Goal: Information Seeking & Learning: Find specific fact

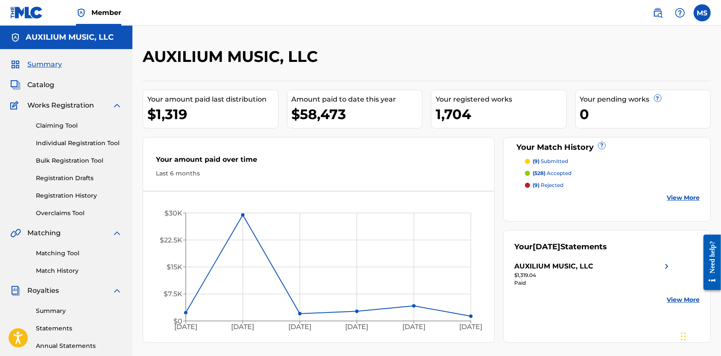
click at [53, 90] on span "Catalog" at bounding box center [40, 85] width 27 height 10
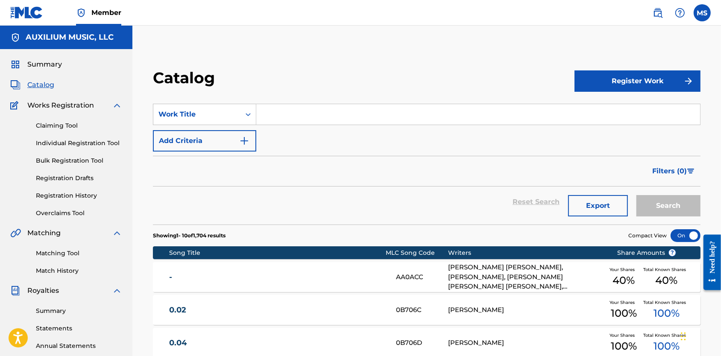
click at [295, 120] on input "Search Form" at bounding box center [478, 114] width 444 height 21
type input "m"
click at [232, 119] on div "Work Title" at bounding box center [196, 114] width 77 height 10
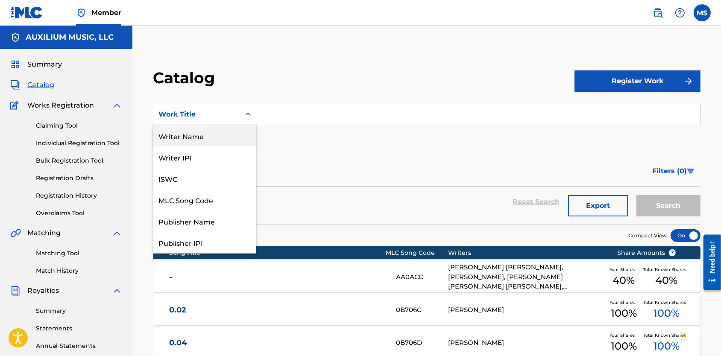
click at [206, 144] on div "Writer Name" at bounding box center [204, 135] width 103 height 21
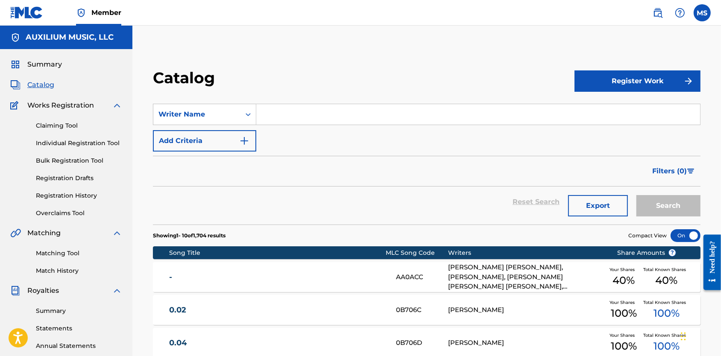
click at [311, 122] on input "Search Form" at bounding box center [478, 114] width 444 height 21
type input "rei"
click at [666, 217] on button "Search" at bounding box center [668, 205] width 64 height 21
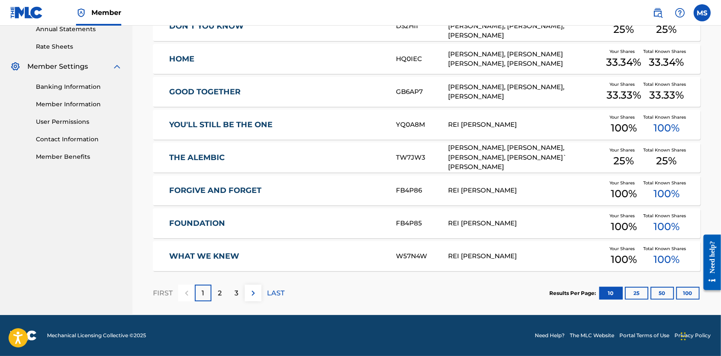
scroll to position [334, 0]
click at [686, 288] on button "100" at bounding box center [687, 293] width 23 height 13
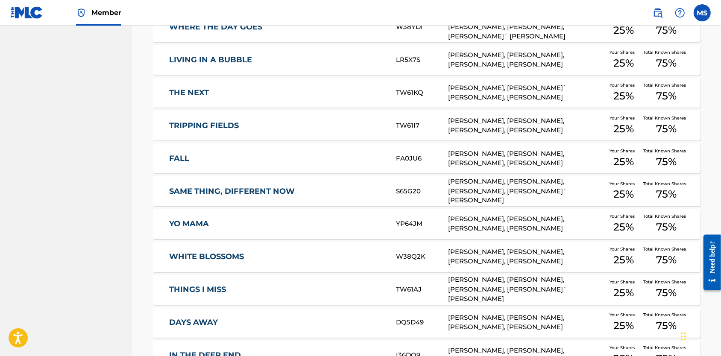
scroll to position [1536, 0]
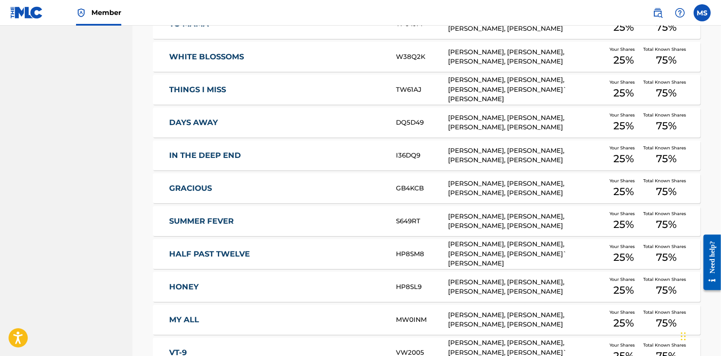
click at [216, 226] on link "SUMMER FEVER" at bounding box center [276, 222] width 215 height 10
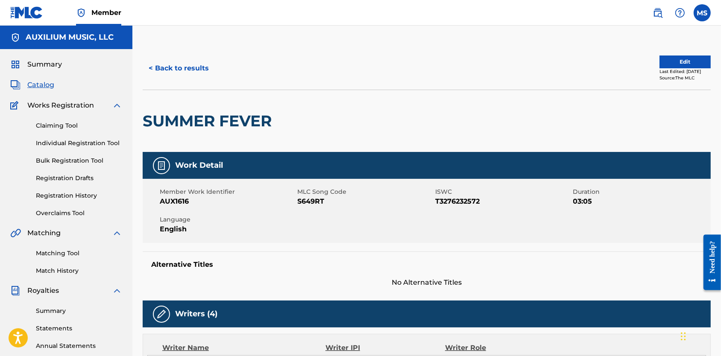
click at [187, 75] on button "< Back to results" at bounding box center [179, 68] width 72 height 21
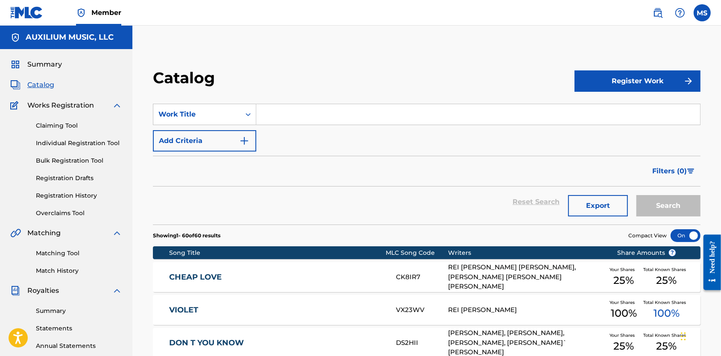
click at [53, 68] on span "Summary" at bounding box center [44, 64] width 35 height 10
